Goal: Information Seeking & Learning: Learn about a topic

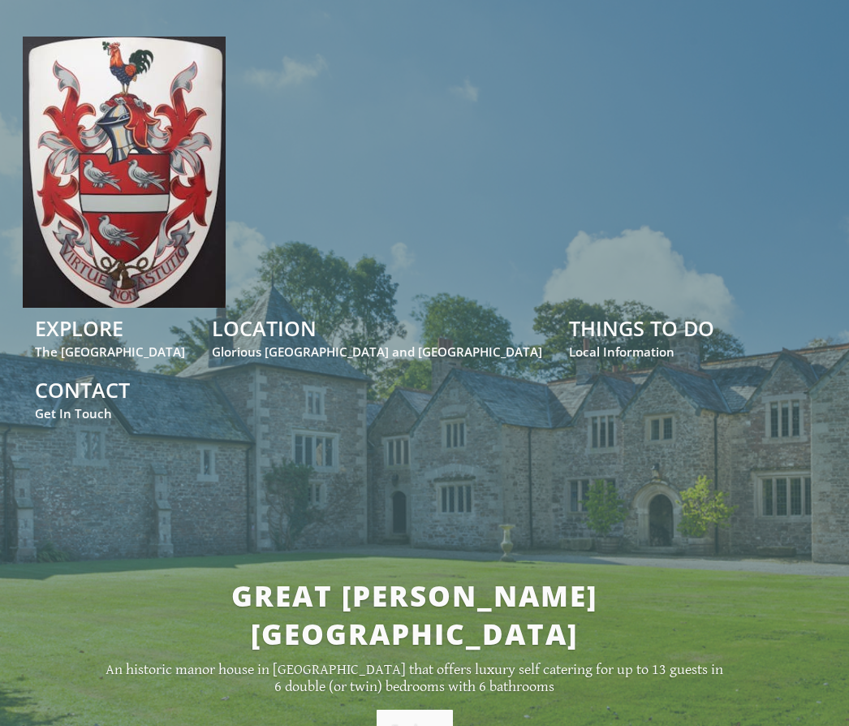
click at [412, 710] on link "Explore" at bounding box center [415, 729] width 76 height 39
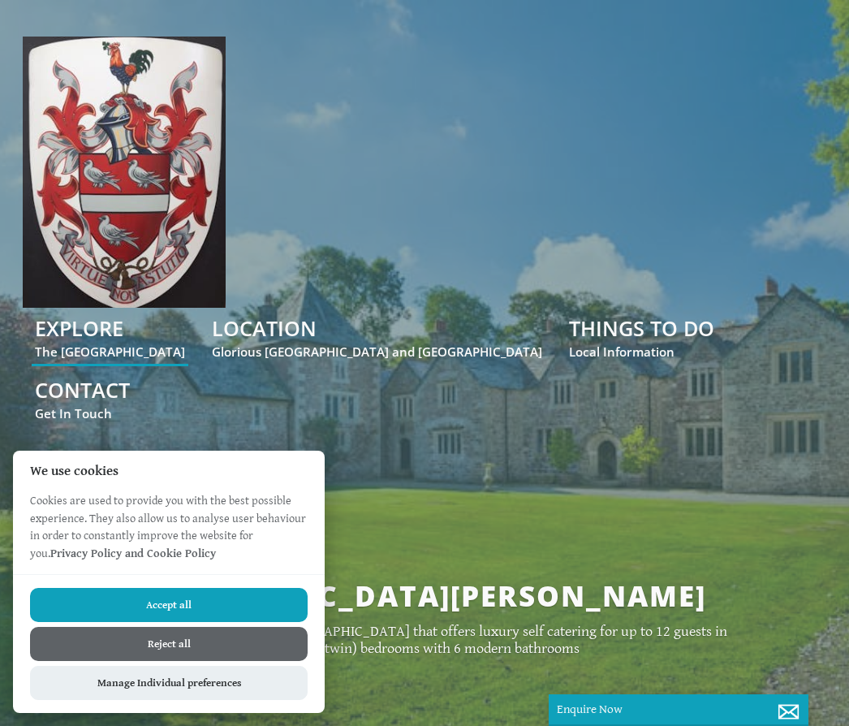
click at [235, 602] on button "Accept all" at bounding box center [169, 605] width 278 height 34
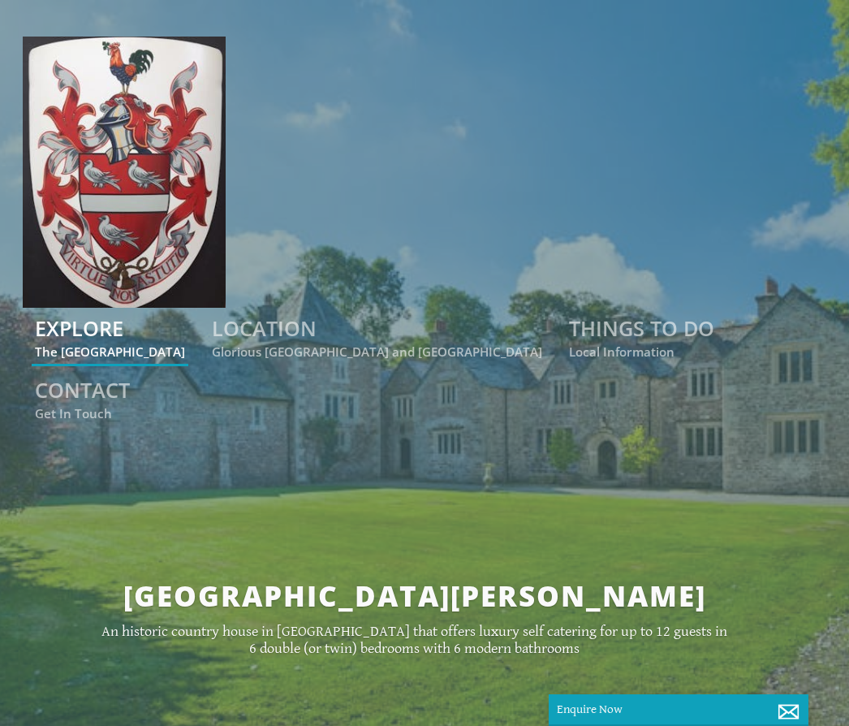
click at [185, 338] on link "EXPLORE The [GEOGRAPHIC_DATA]" at bounding box center [110, 336] width 150 height 45
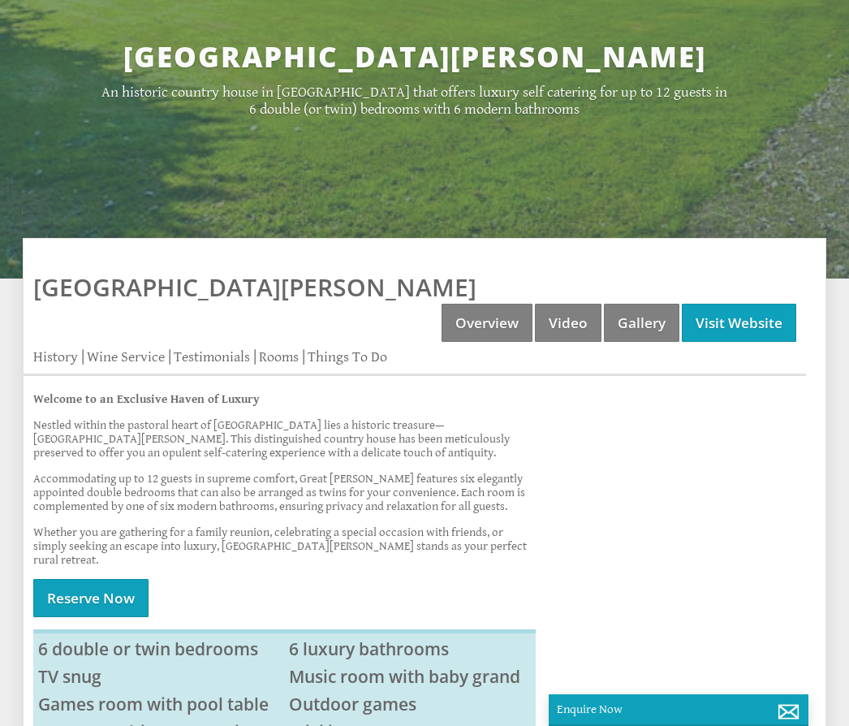
scroll to position [535, 0]
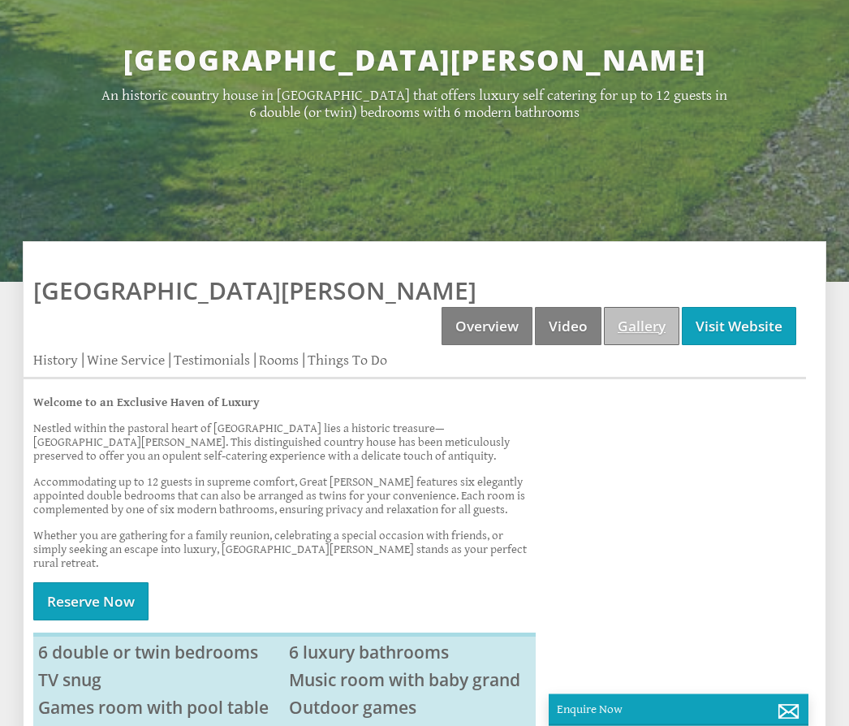
click at [654, 308] on link "Gallery" at bounding box center [641, 327] width 75 height 38
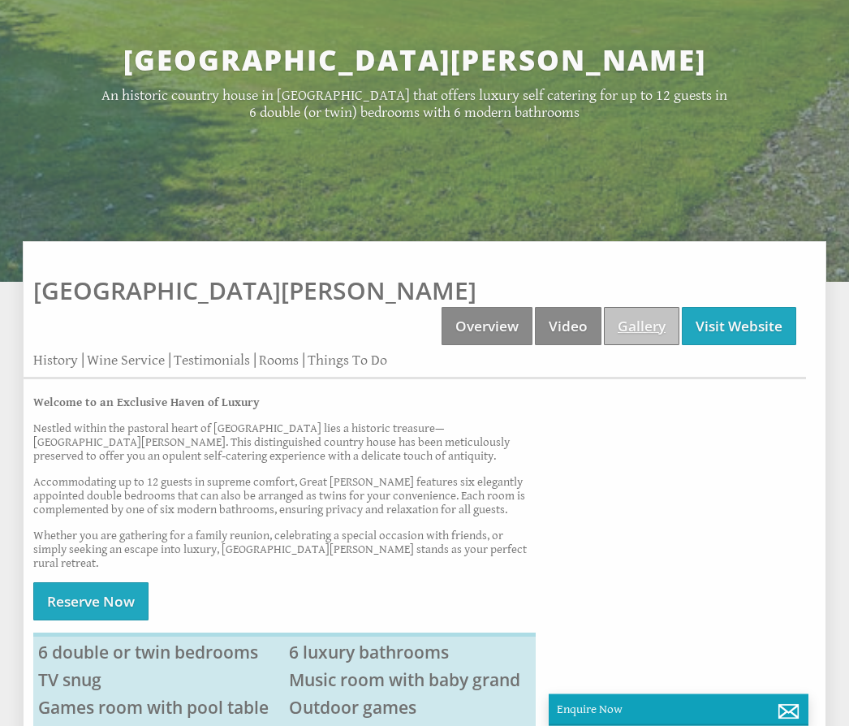
scroll to position [536, 0]
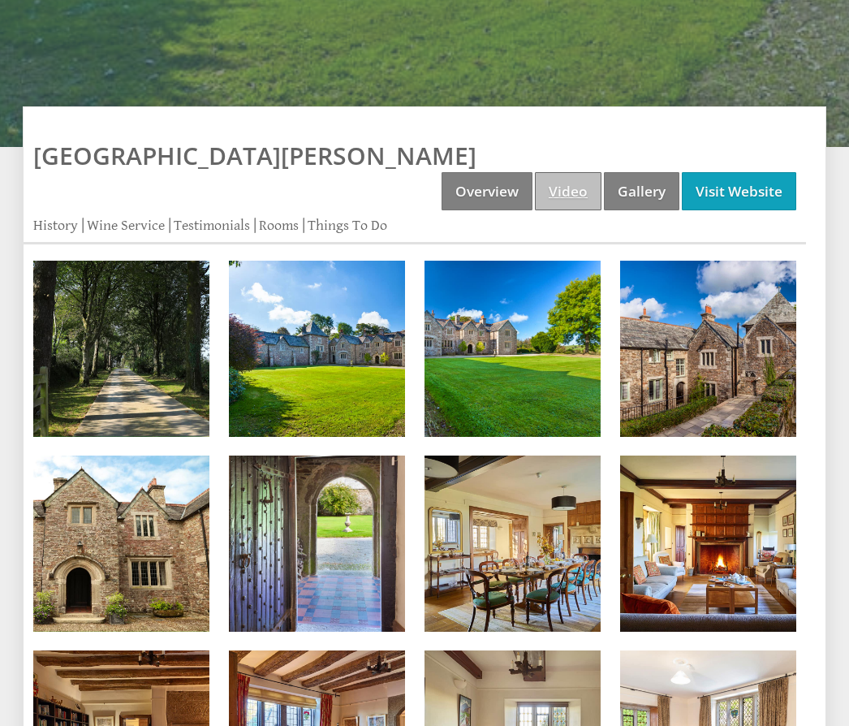
scroll to position [671, 0]
click at [563, 172] on link "Video" at bounding box center [568, 191] width 67 height 38
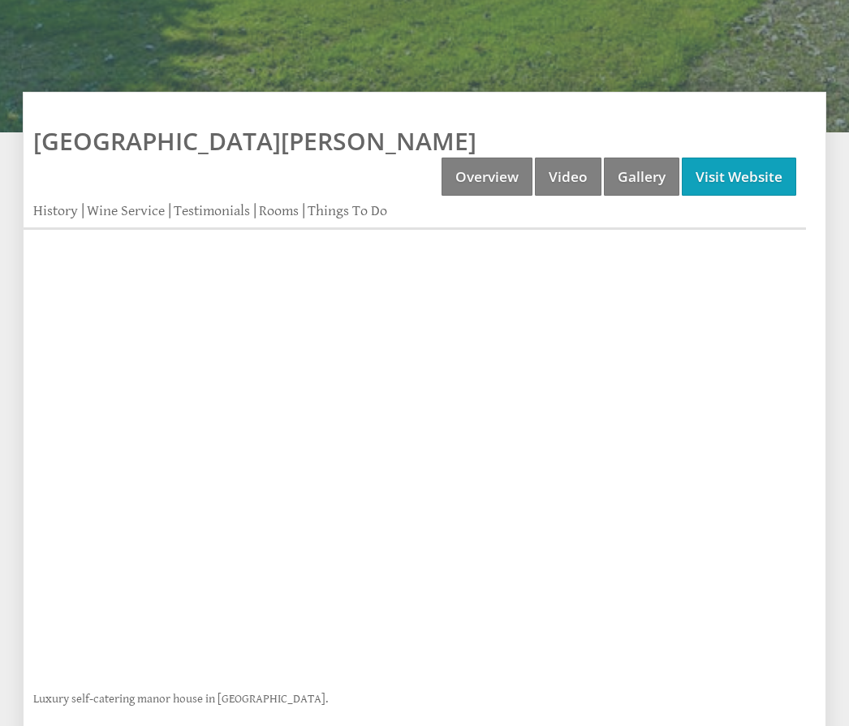
scroll to position [684, 0]
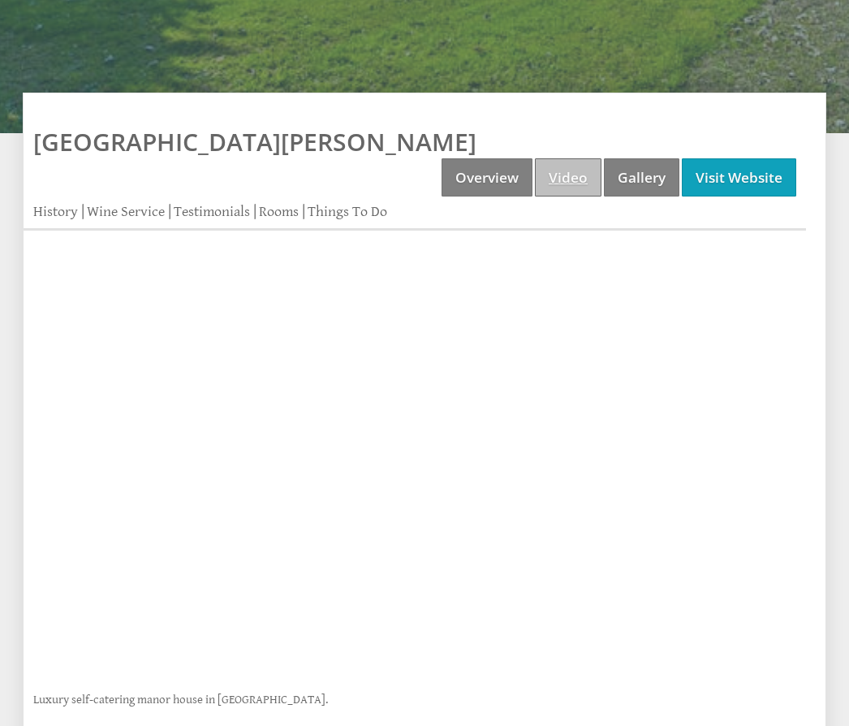
click at [572, 158] on link "Video" at bounding box center [568, 177] width 67 height 38
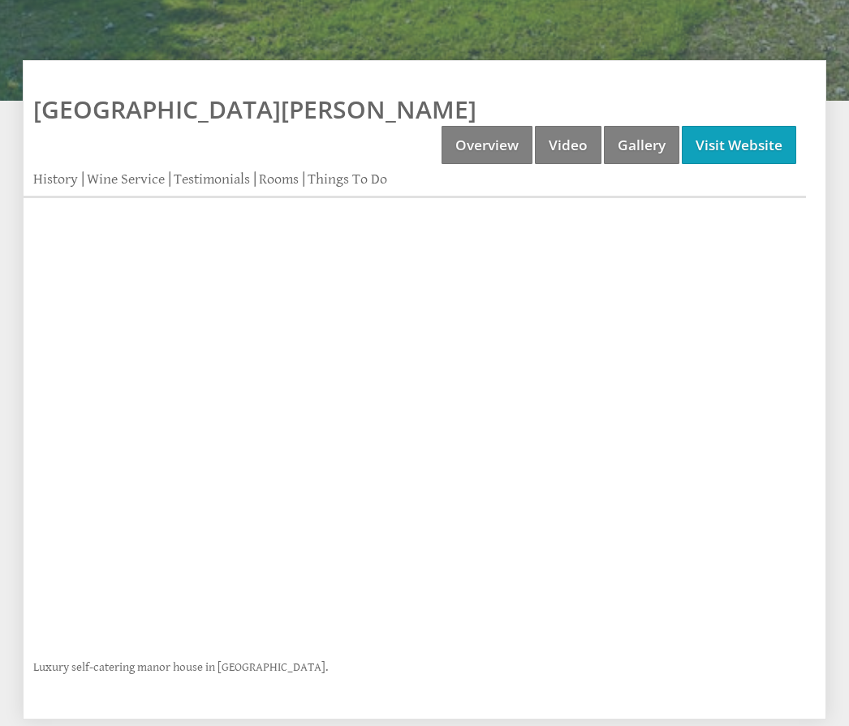
scroll to position [716, 0]
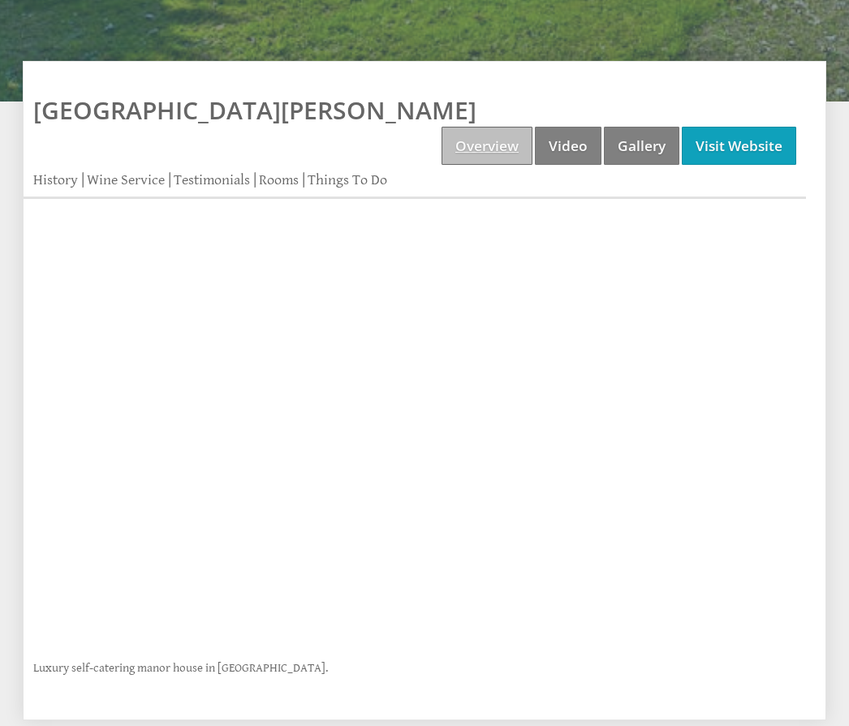
click at [482, 127] on link "Overview" at bounding box center [487, 146] width 91 height 38
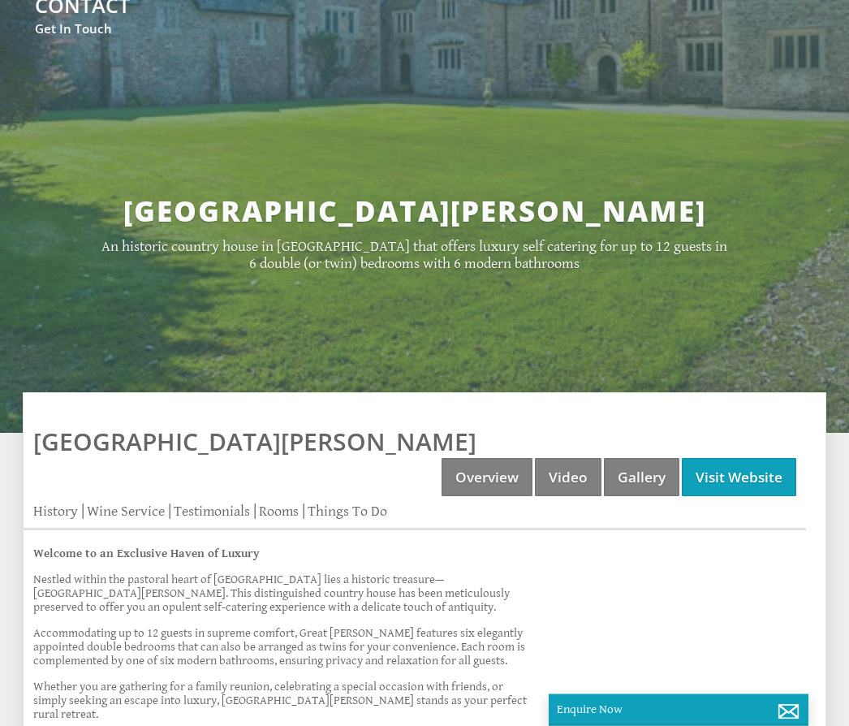
scroll to position [381, 0]
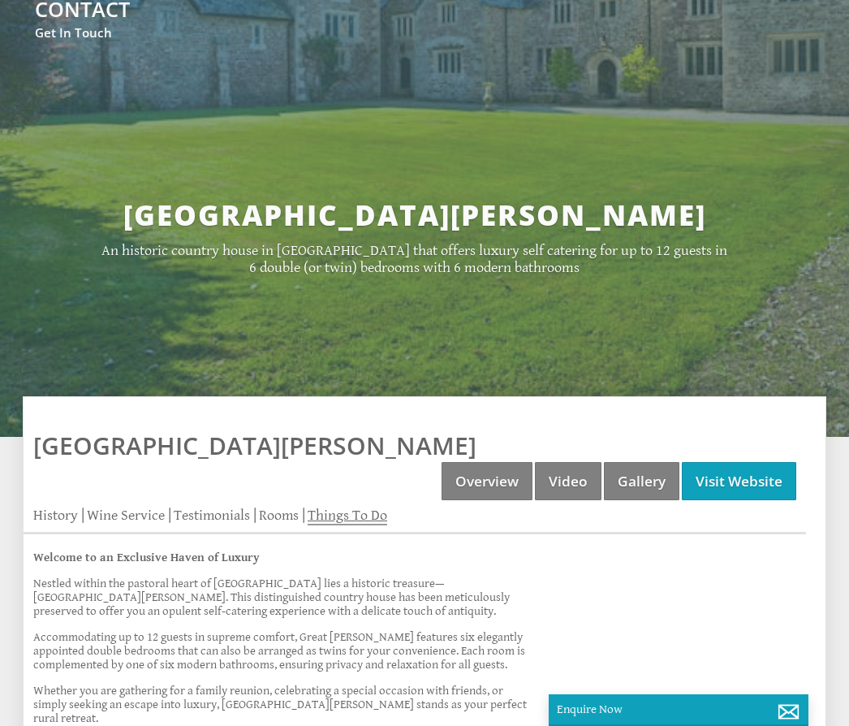
click at [345, 507] on link "Things To Do" at bounding box center [348, 516] width 80 height 19
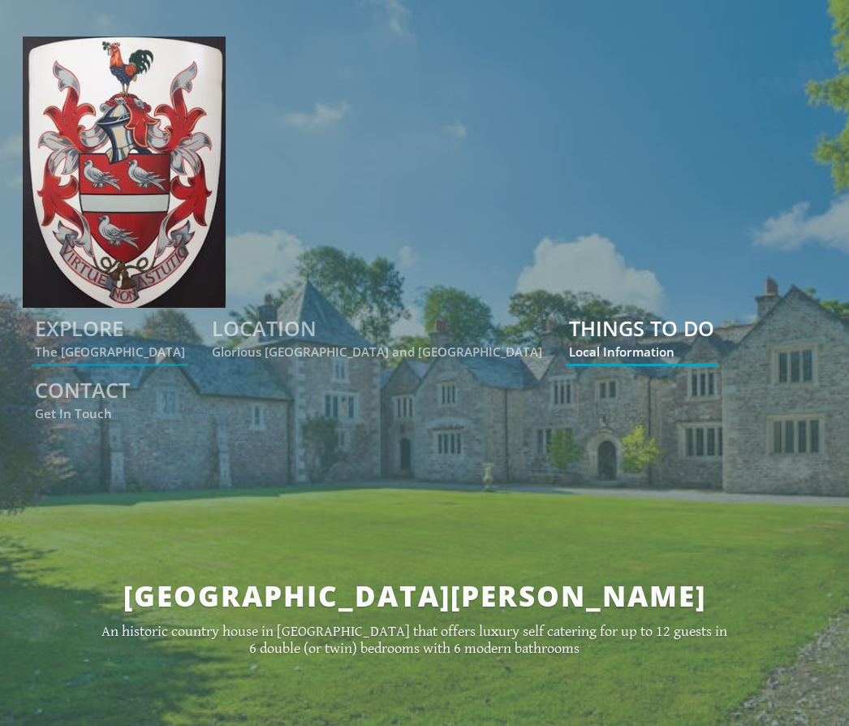
click at [585, 331] on link "THINGS TO DO Local Information" at bounding box center [641, 336] width 145 height 45
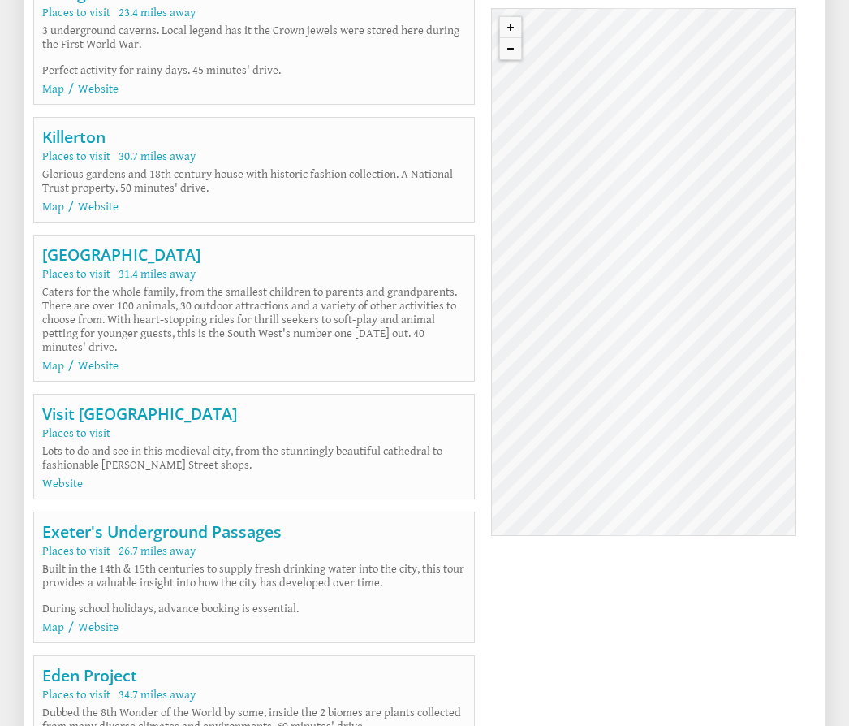
scroll to position [7827, 0]
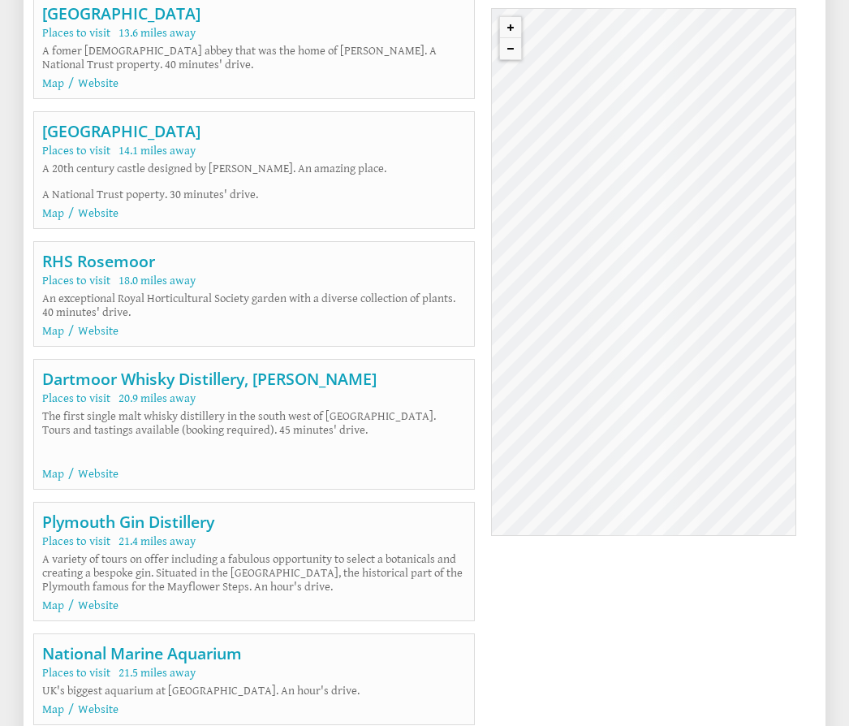
scroll to position [381, 0]
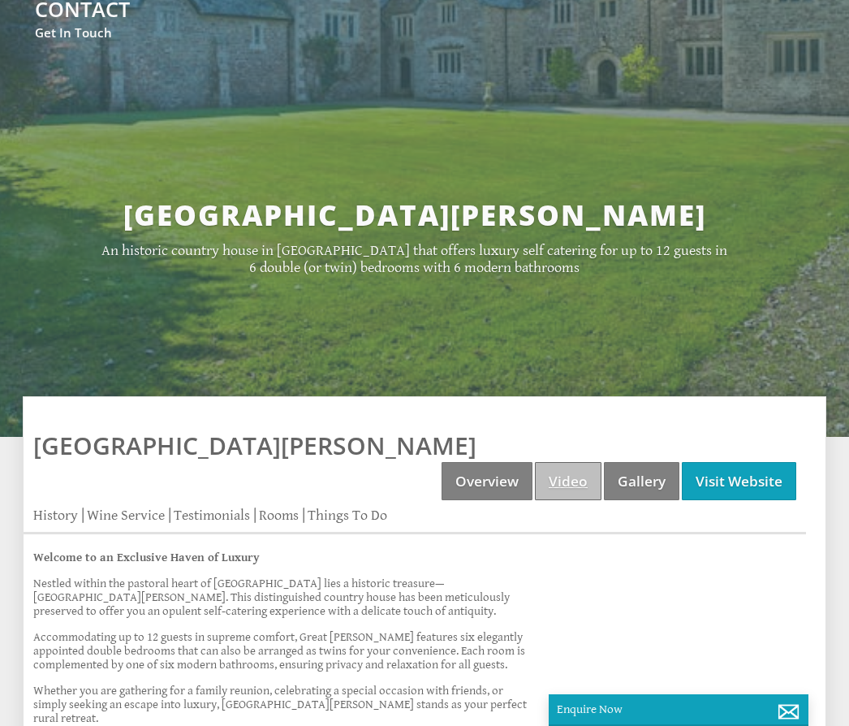
click at [574, 462] on link "Video" at bounding box center [568, 481] width 67 height 38
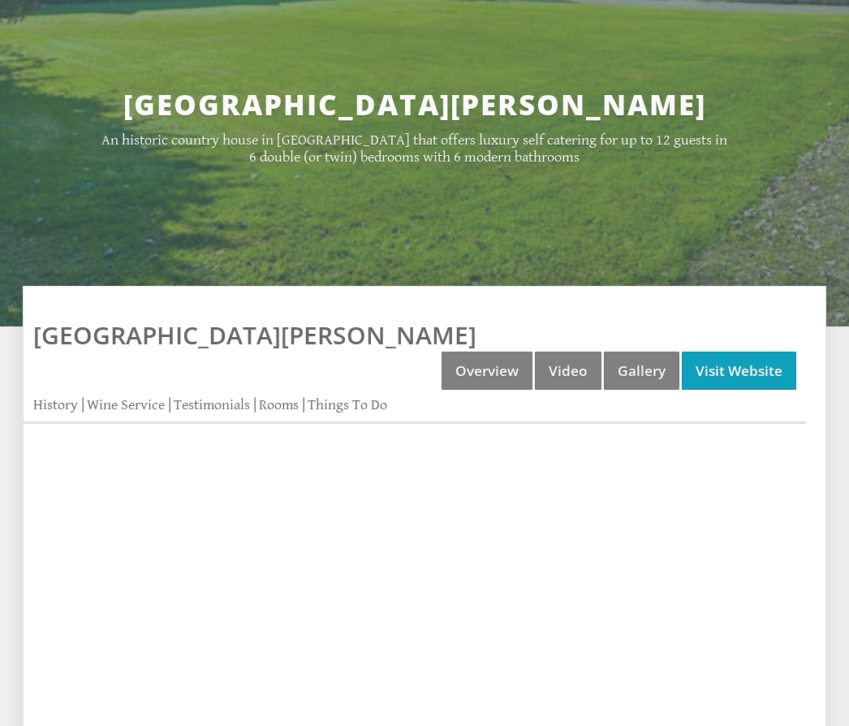
scroll to position [490, 0]
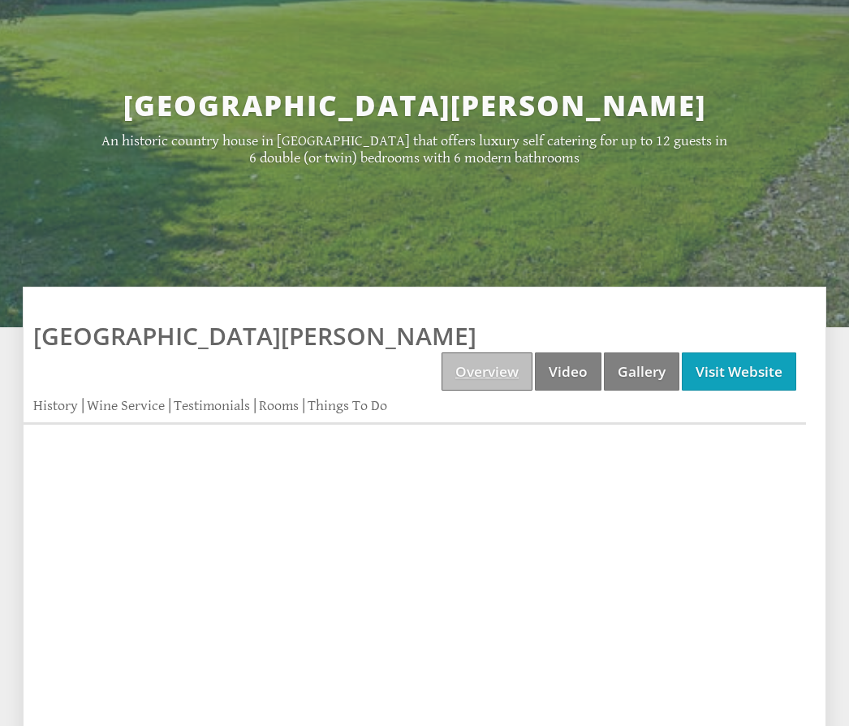
click at [495, 353] on link "Overview" at bounding box center [487, 372] width 91 height 38
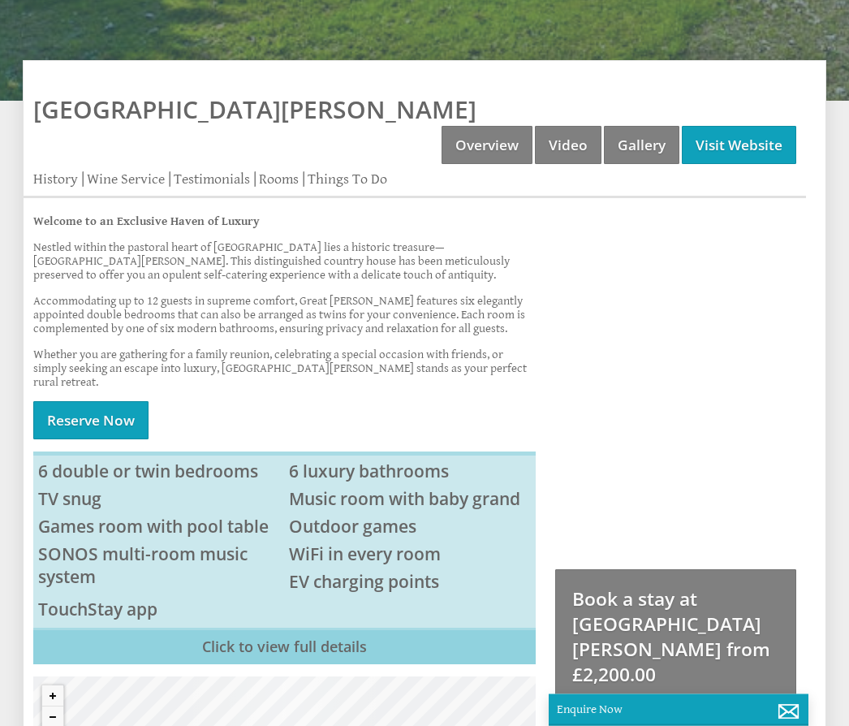
scroll to position [717, 0]
